Goal: Information Seeking & Learning: Learn about a topic

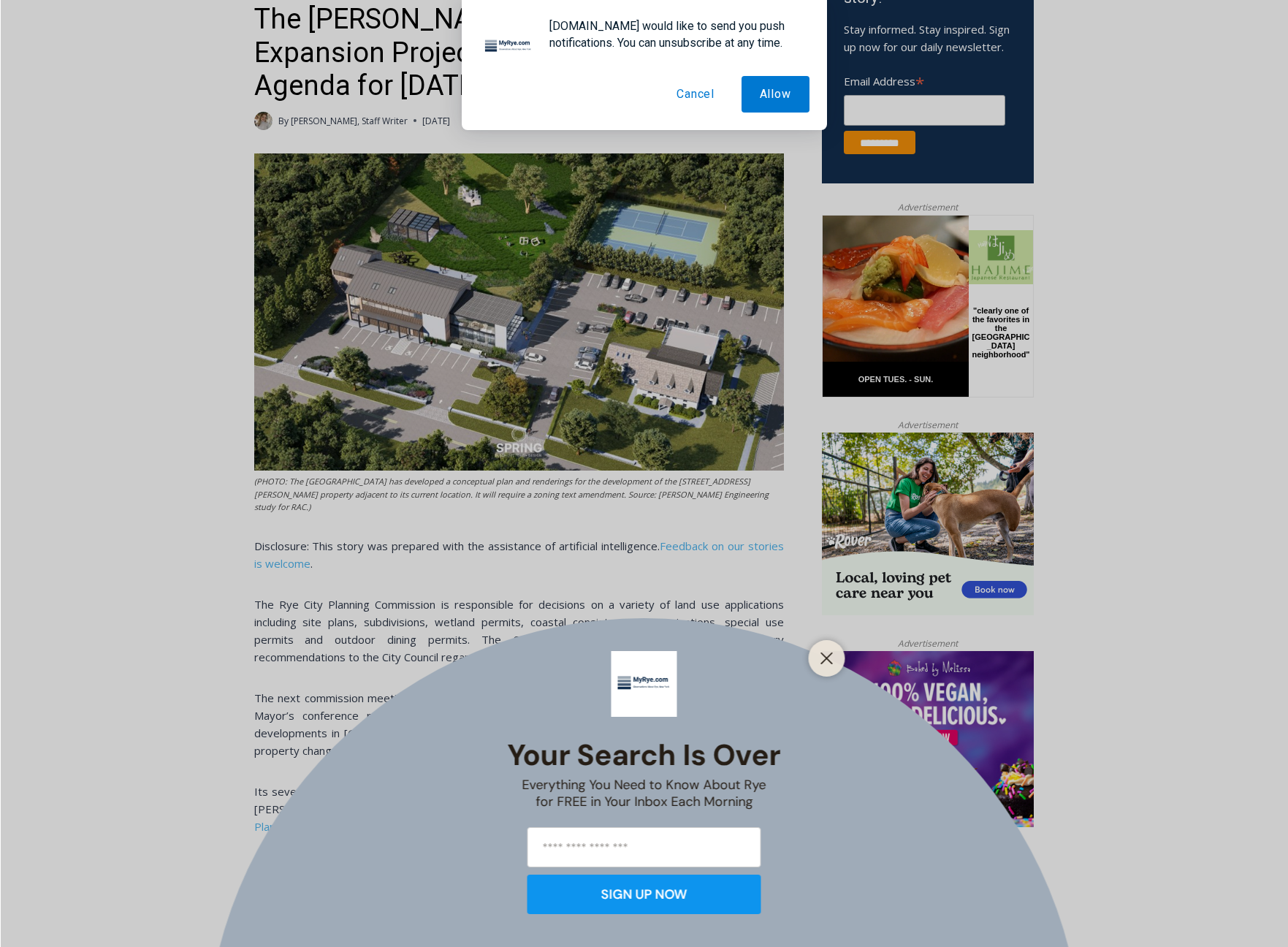
scroll to position [875, 0]
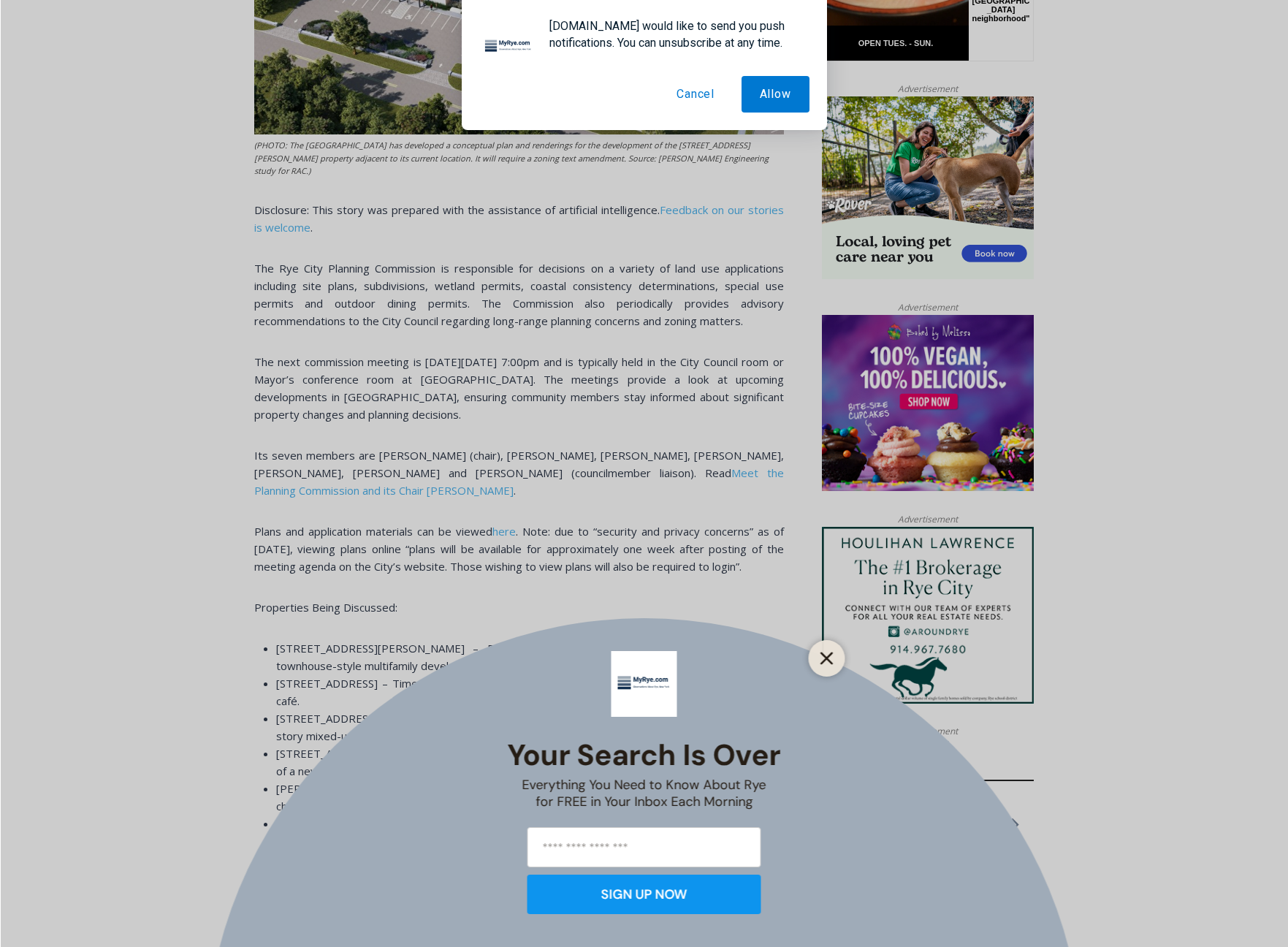
click at [824, 656] on line "Close" at bounding box center [826, 658] width 11 height 11
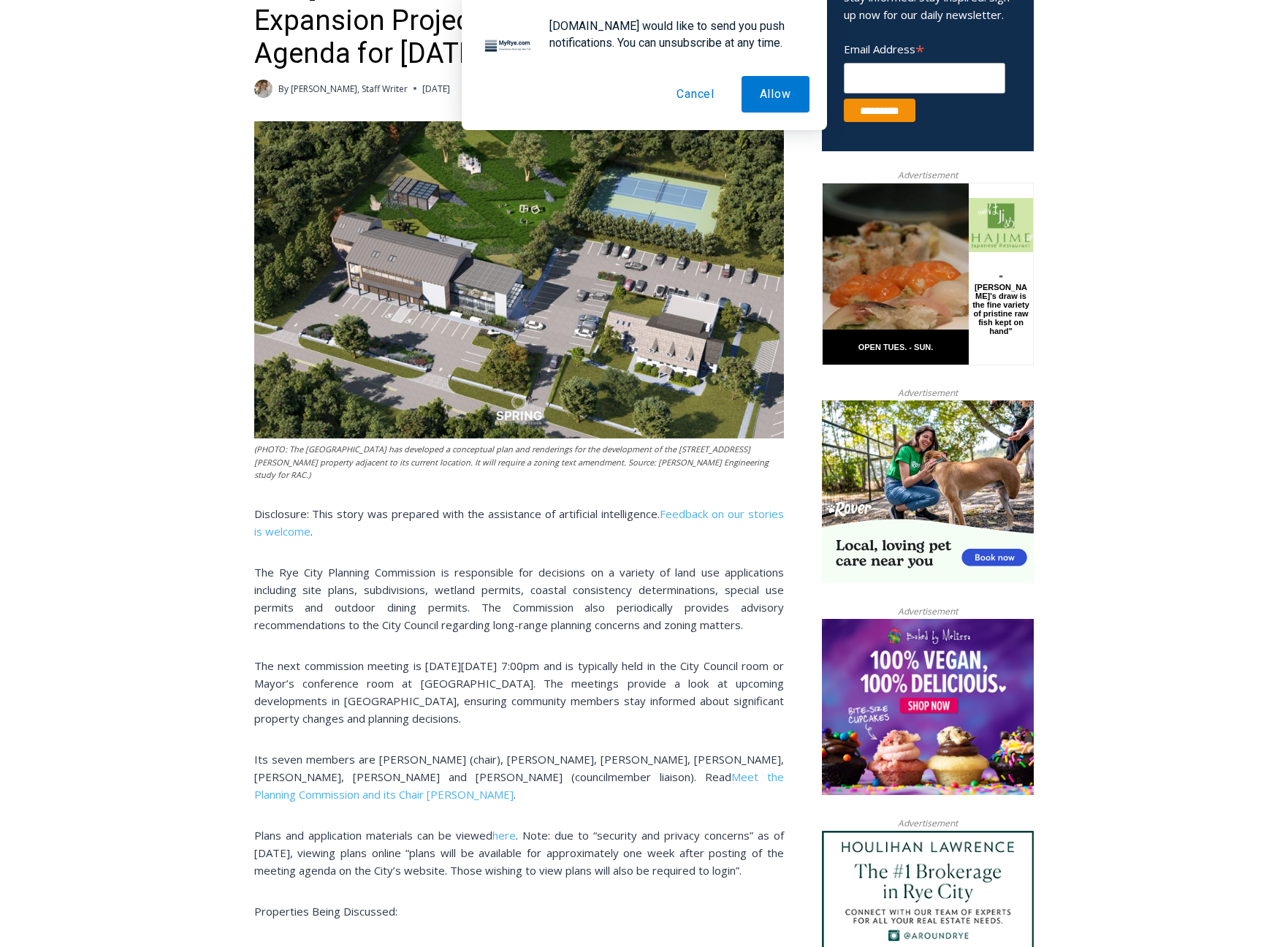
scroll to position [494, 0]
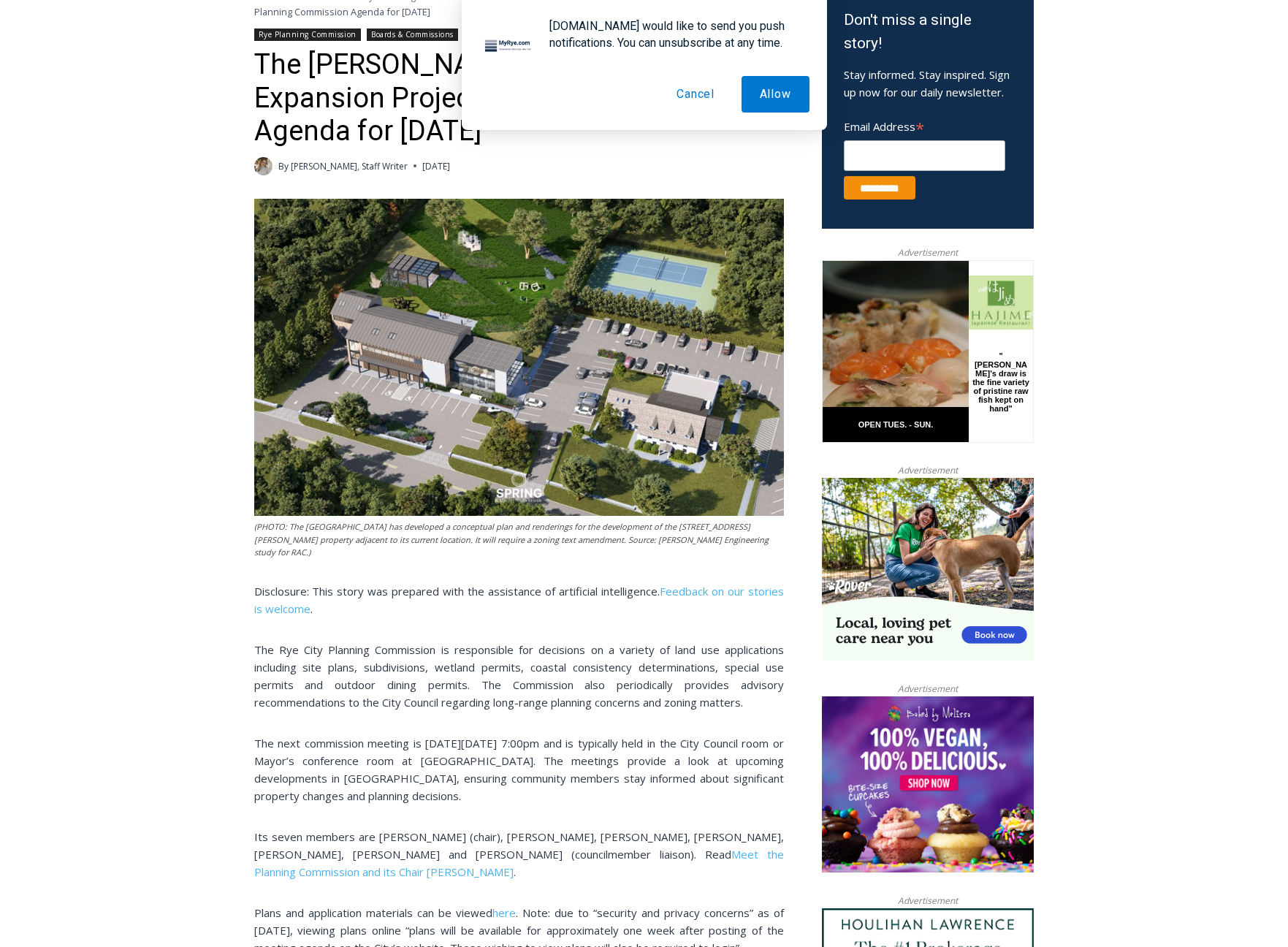
click at [508, 453] on img at bounding box center [519, 357] width 529 height 317
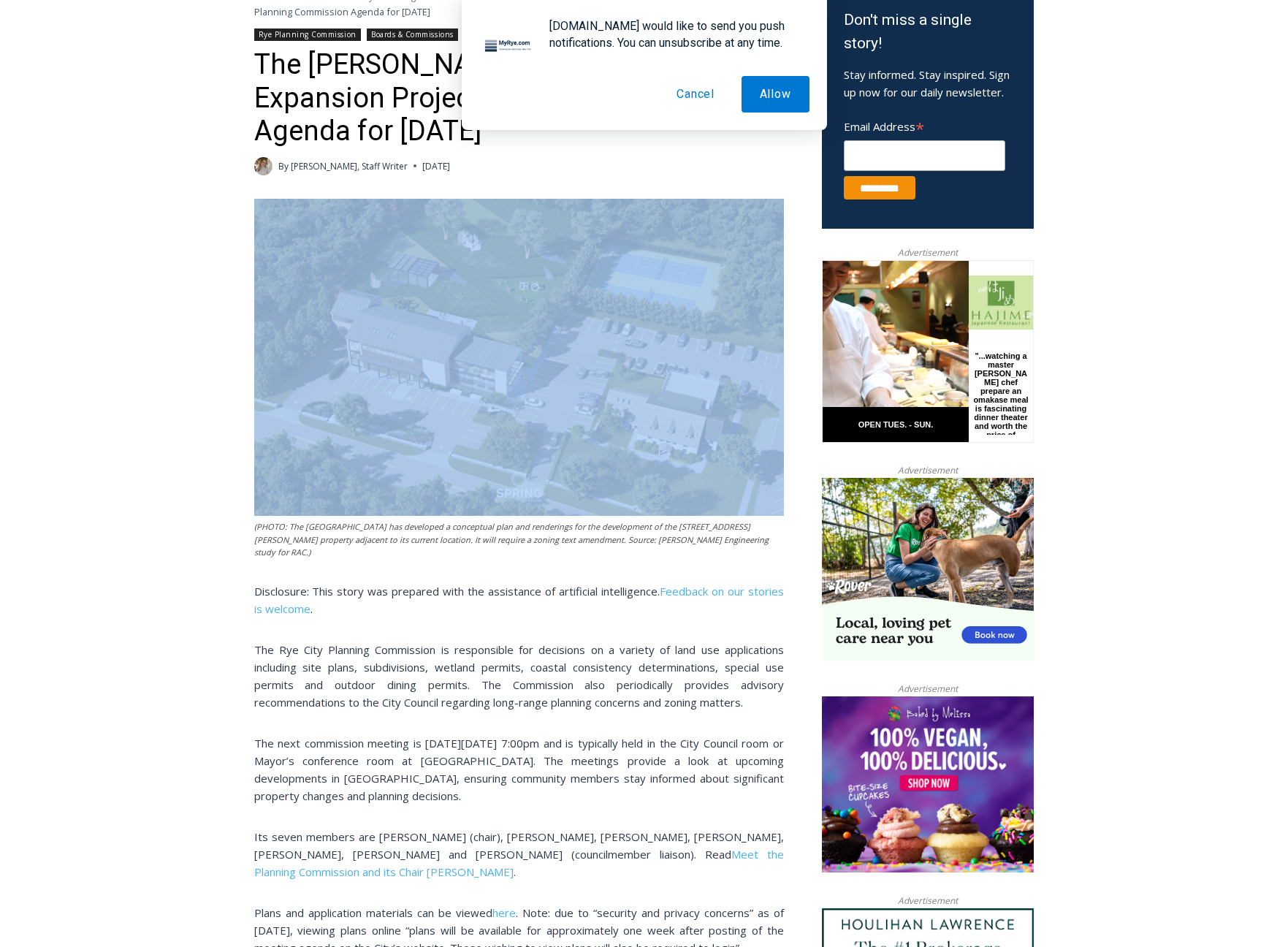
click at [508, 453] on img at bounding box center [519, 357] width 529 height 317
click at [524, 430] on img at bounding box center [519, 357] width 529 height 317
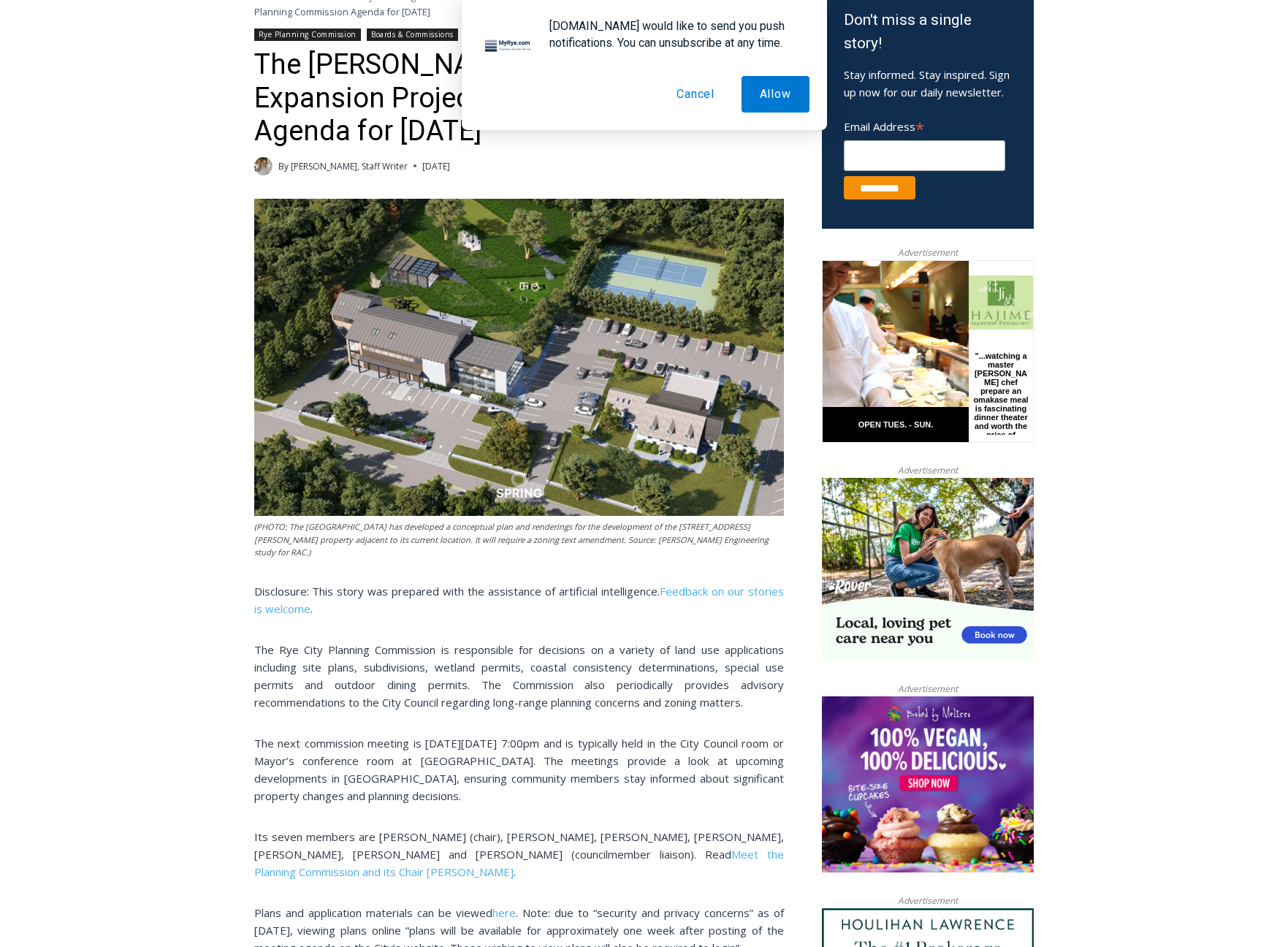
click at [524, 430] on img at bounding box center [519, 357] width 529 height 317
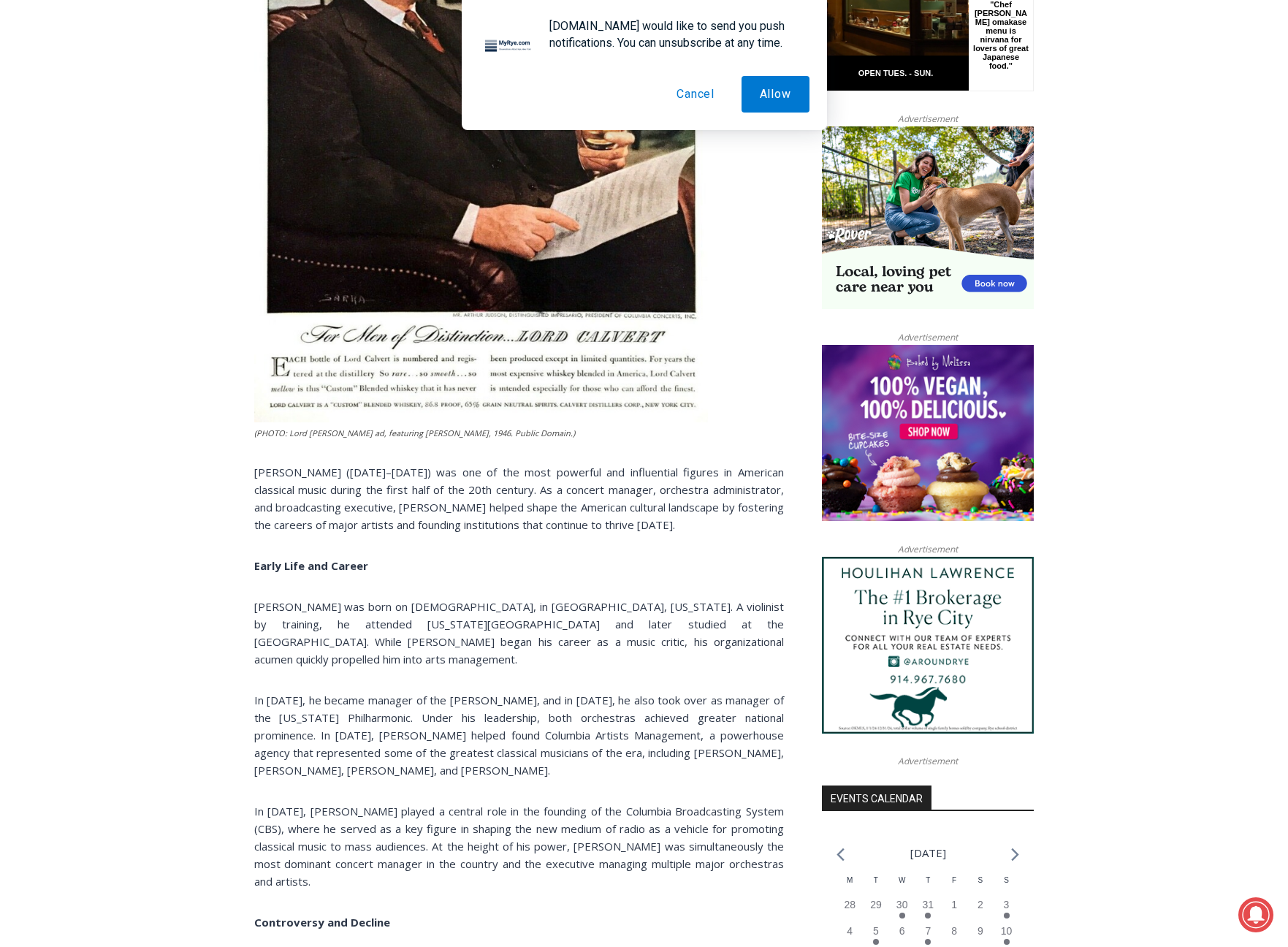
scroll to position [705, 0]
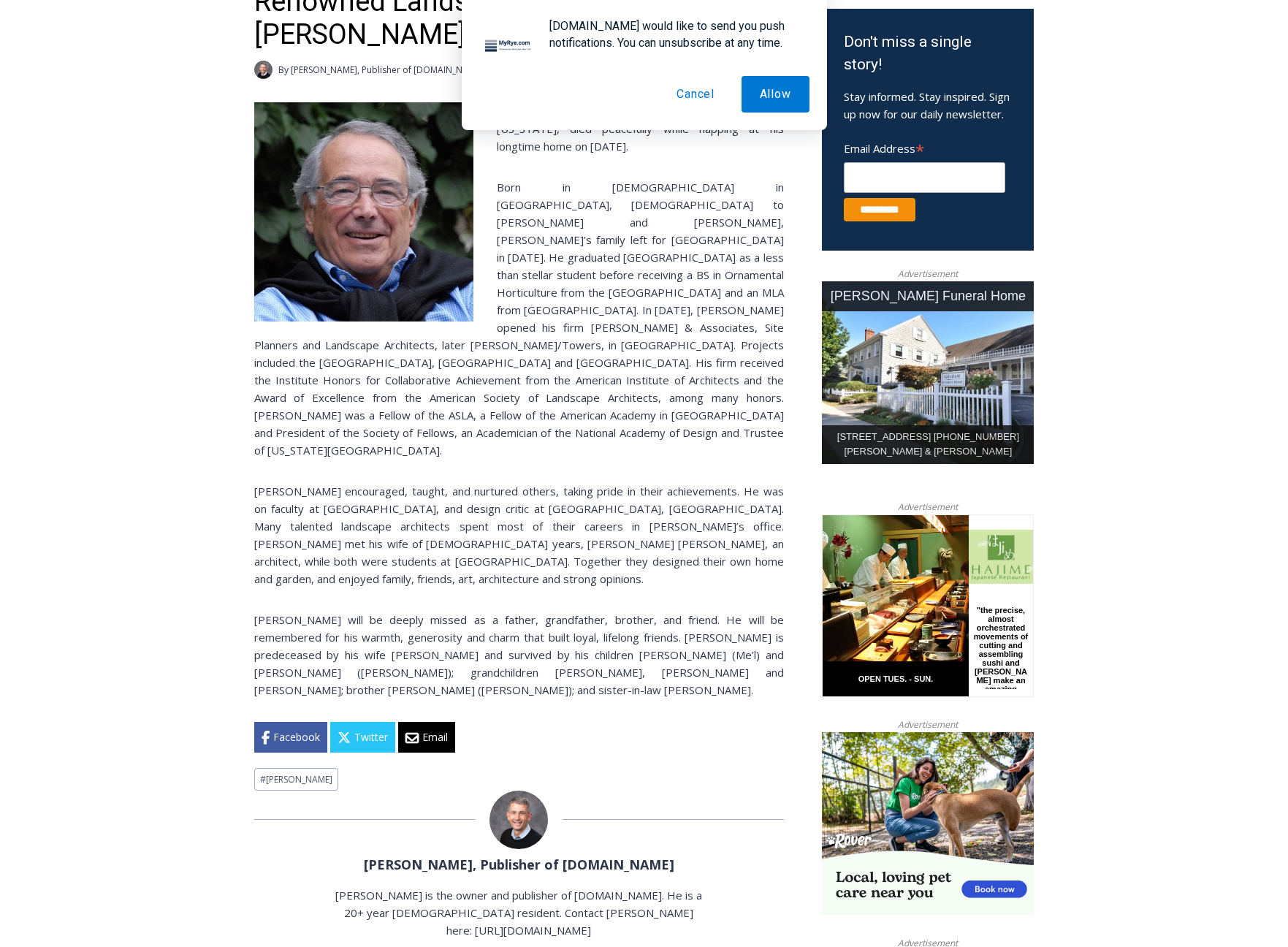
scroll to position [392, 0]
